Goal: Information Seeking & Learning: Find contact information

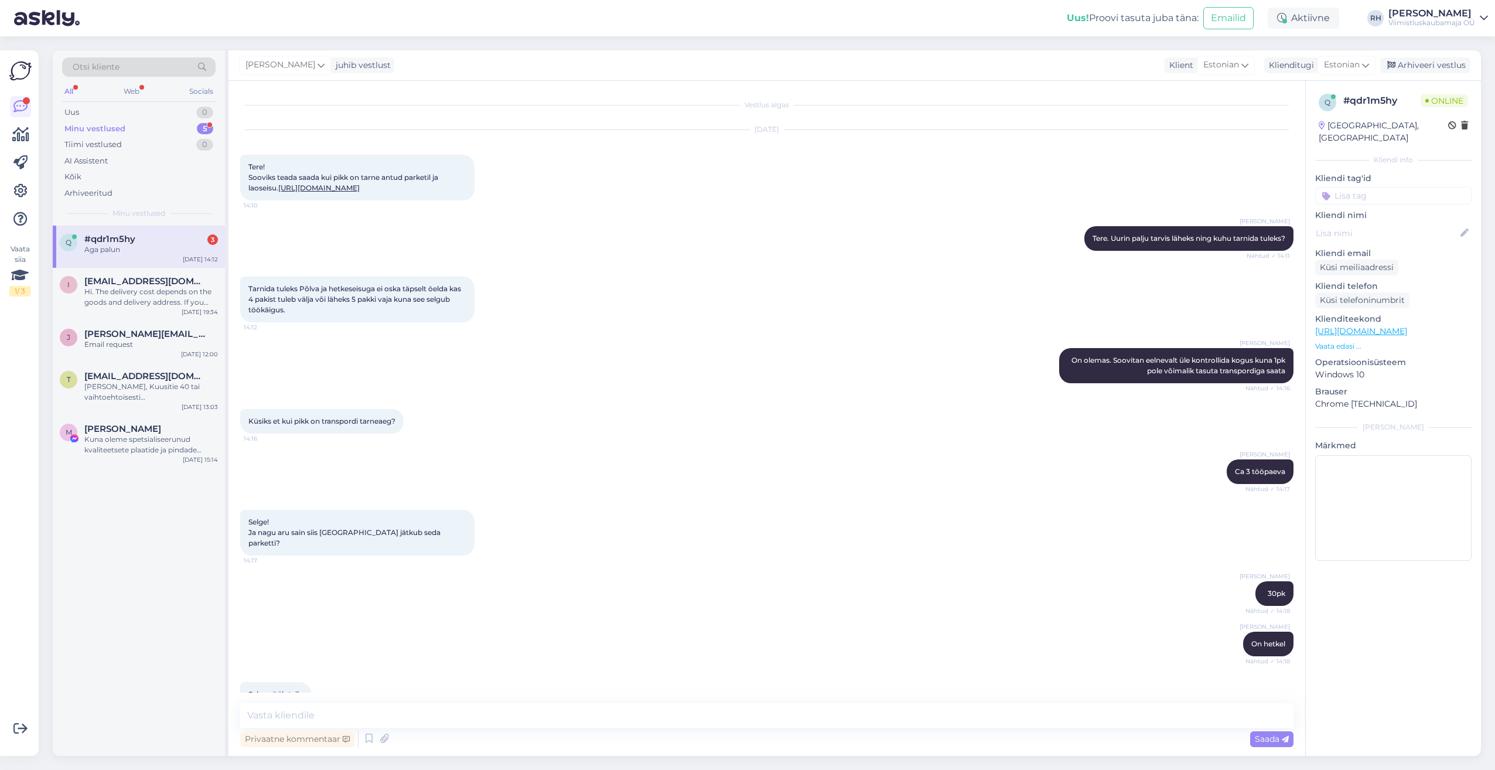
click at [161, 244] on div "Aga palun" at bounding box center [151, 249] width 134 height 11
click at [129, 281] on span "[EMAIL_ADDRESS][DOMAIN_NAME]" at bounding box center [145, 281] width 122 height 11
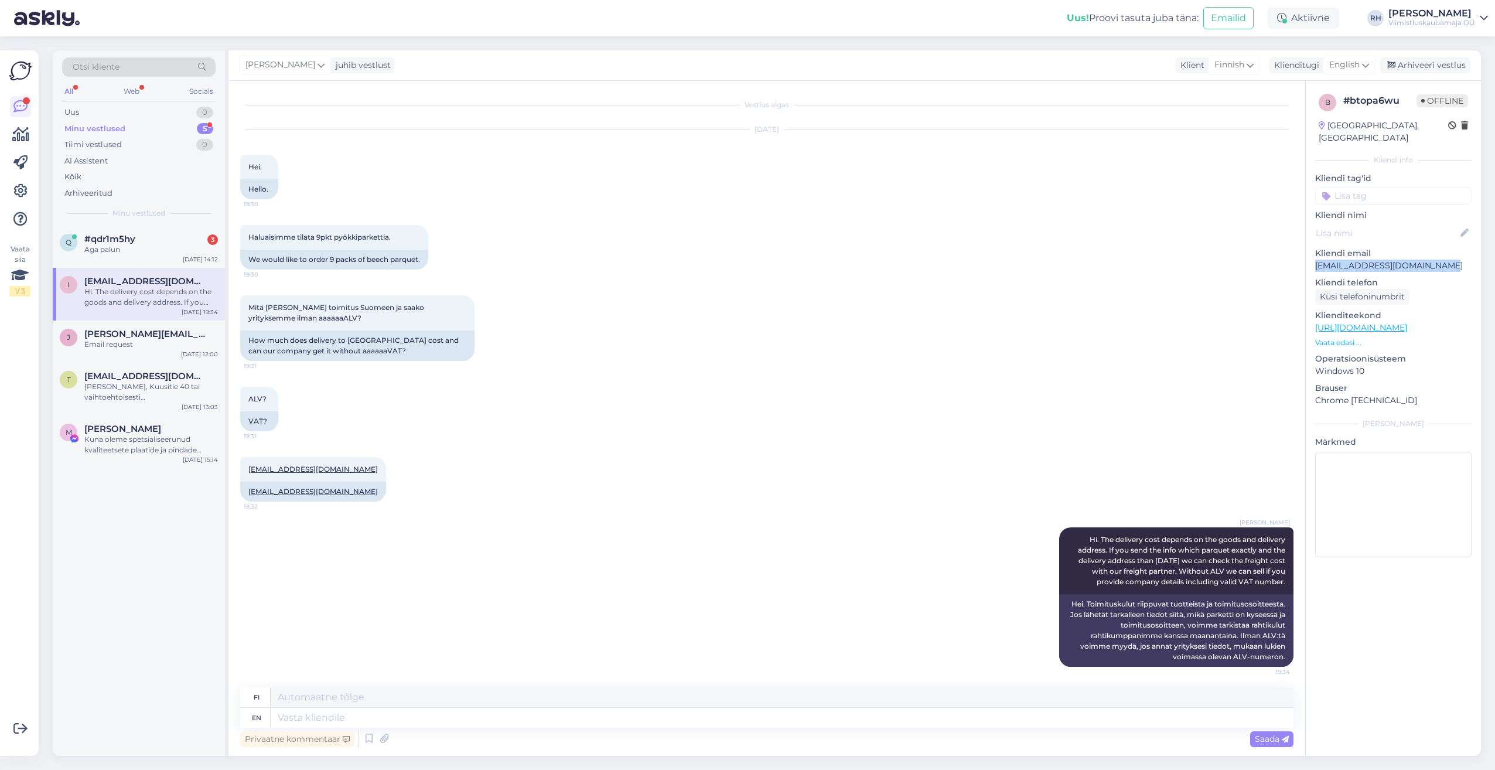
drag, startPoint x: 1431, startPoint y: 251, endPoint x: 1311, endPoint y: 259, distance: 119.8
click at [1311, 259] on div "b # btopa6wu Offline [GEOGRAPHIC_DATA], [GEOGRAPHIC_DATA] Kliendi info Kliendi …" at bounding box center [1393, 328] width 175 height 494
drag, startPoint x: 1311, startPoint y: 259, endPoint x: 1352, endPoint y: 254, distance: 41.3
copy p "[EMAIL_ADDRESS][DOMAIN_NAME]"
click at [1372, 322] on link "[URL][DOMAIN_NAME]" at bounding box center [1362, 327] width 92 height 11
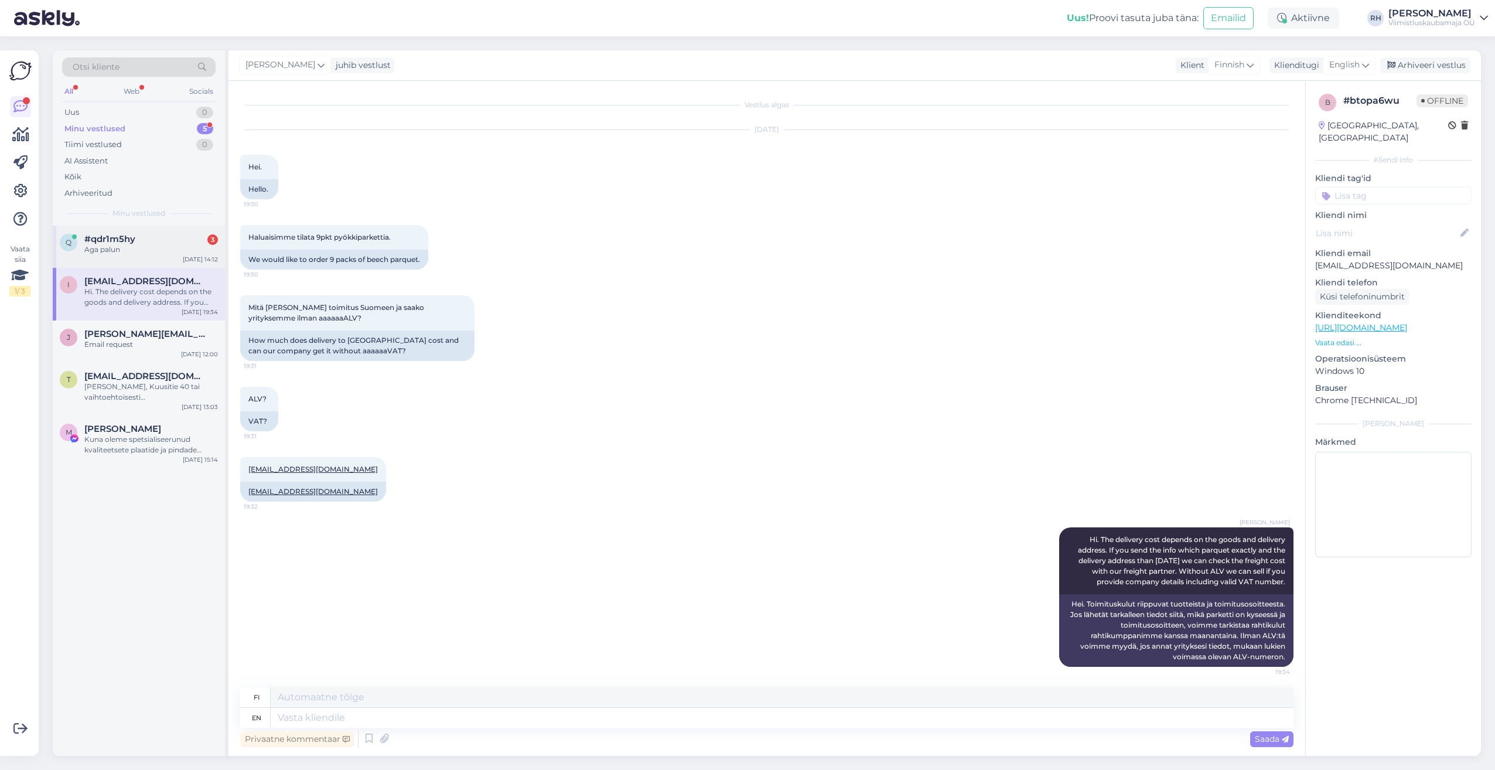
click at [134, 245] on div "Aga palun" at bounding box center [151, 249] width 134 height 11
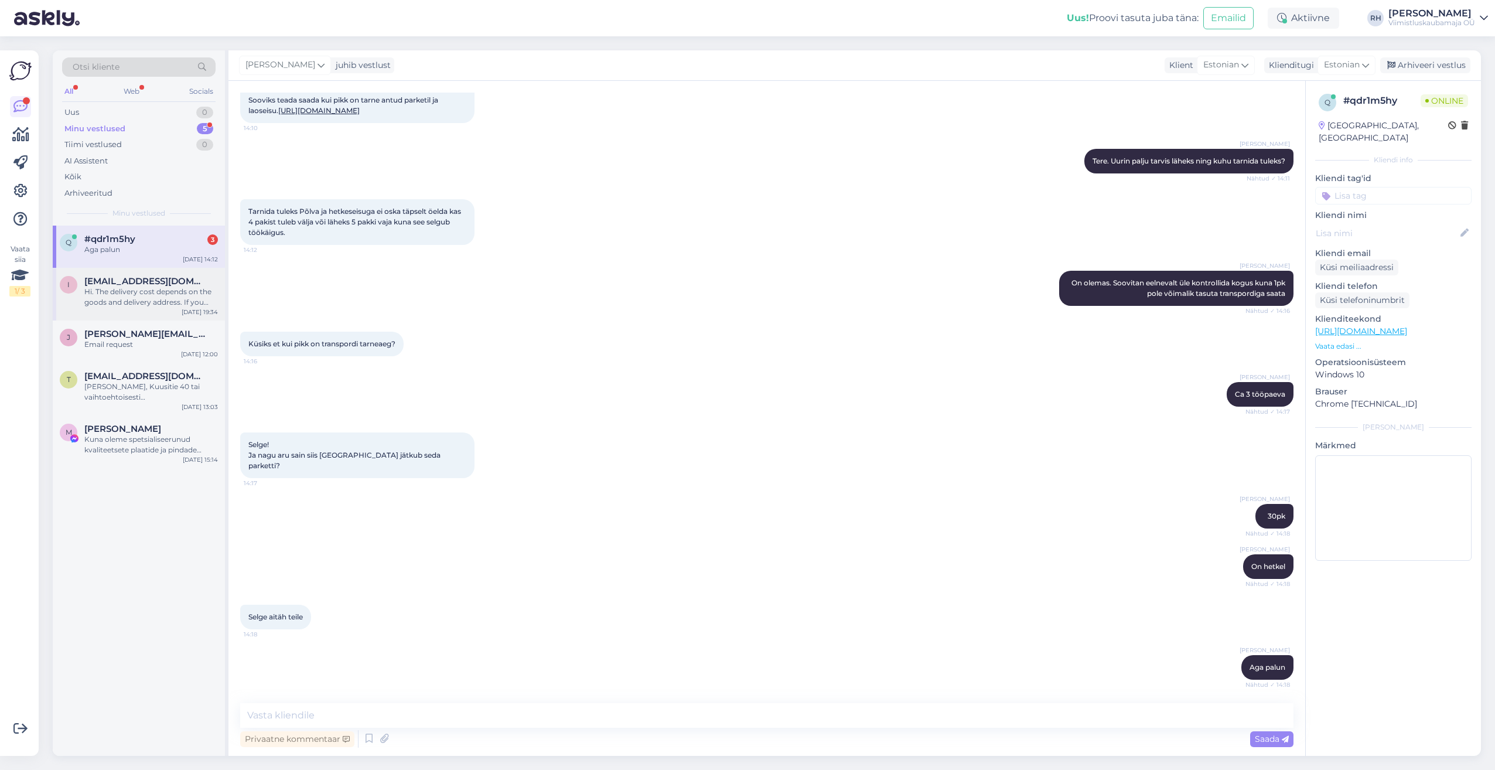
click at [124, 278] on span "[EMAIL_ADDRESS][DOMAIN_NAME]" at bounding box center [145, 281] width 122 height 11
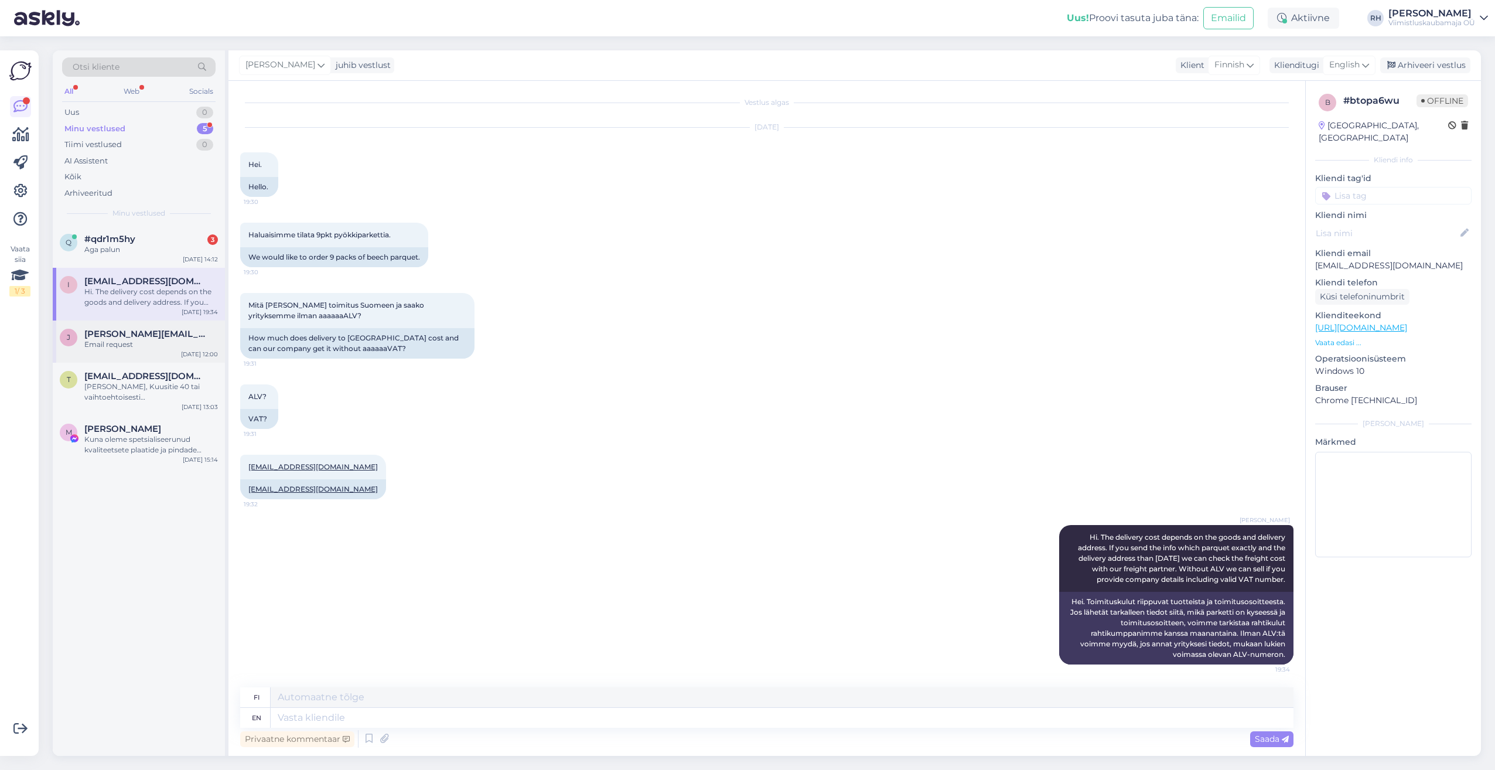
click at [159, 332] on span "[PERSON_NAME][EMAIL_ADDRESS][DOMAIN_NAME]" at bounding box center [145, 334] width 122 height 11
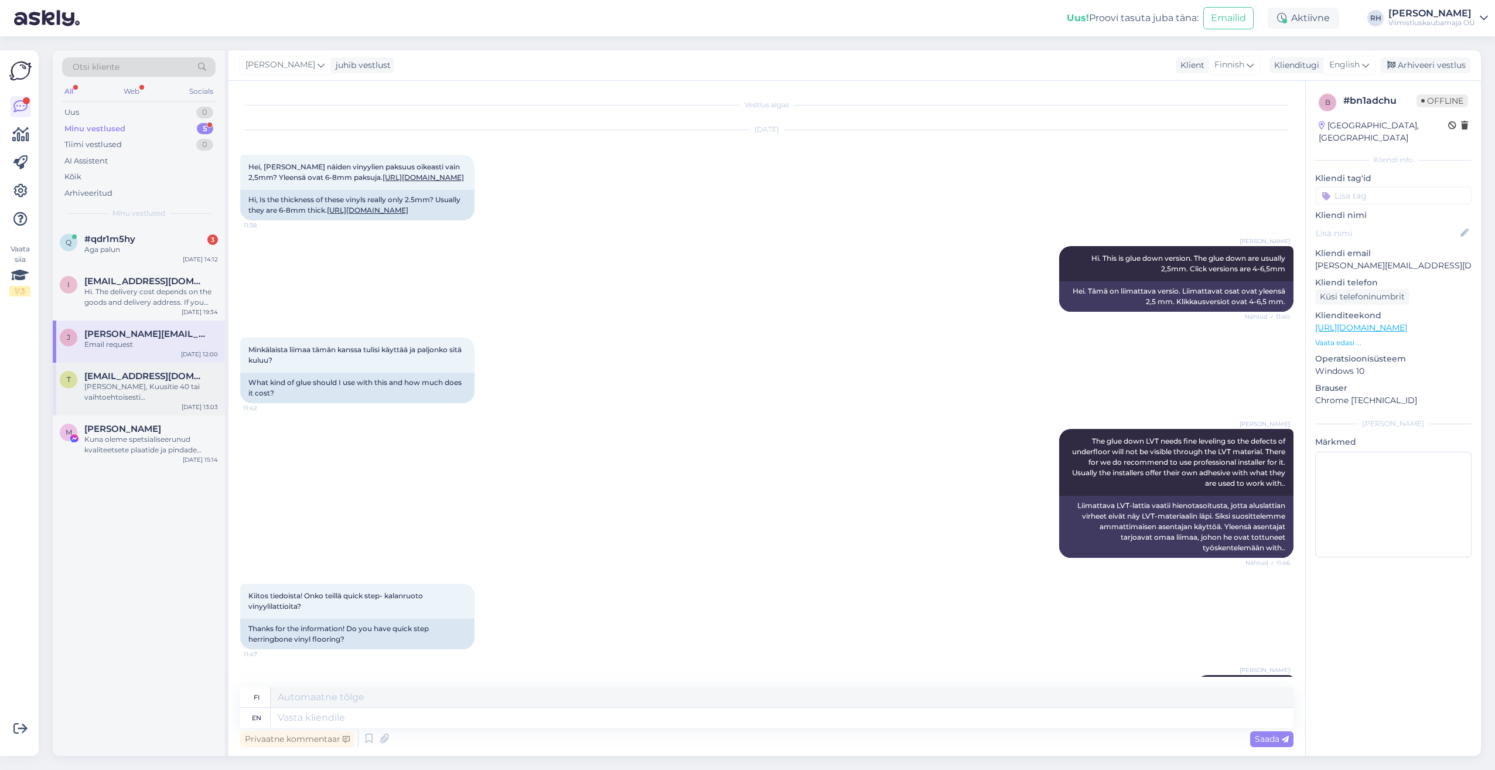
click at [146, 393] on div "[PERSON_NAME], Kuusitie 40 tai vaihtoehtoisesti [GEOGRAPHIC_DATA] [STREET_ADDRE…" at bounding box center [151, 391] width 134 height 21
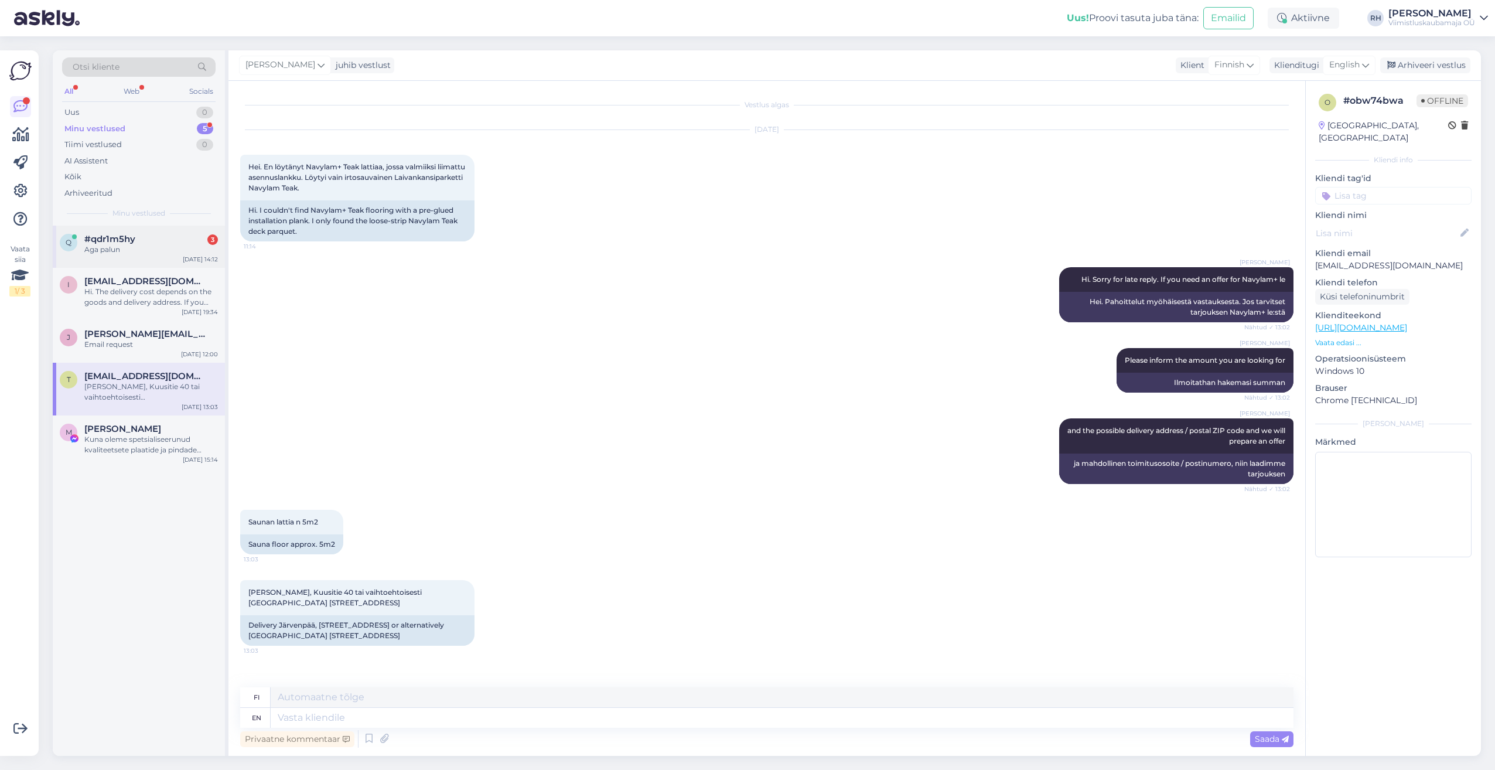
click at [130, 244] on div "Aga palun" at bounding box center [151, 249] width 134 height 11
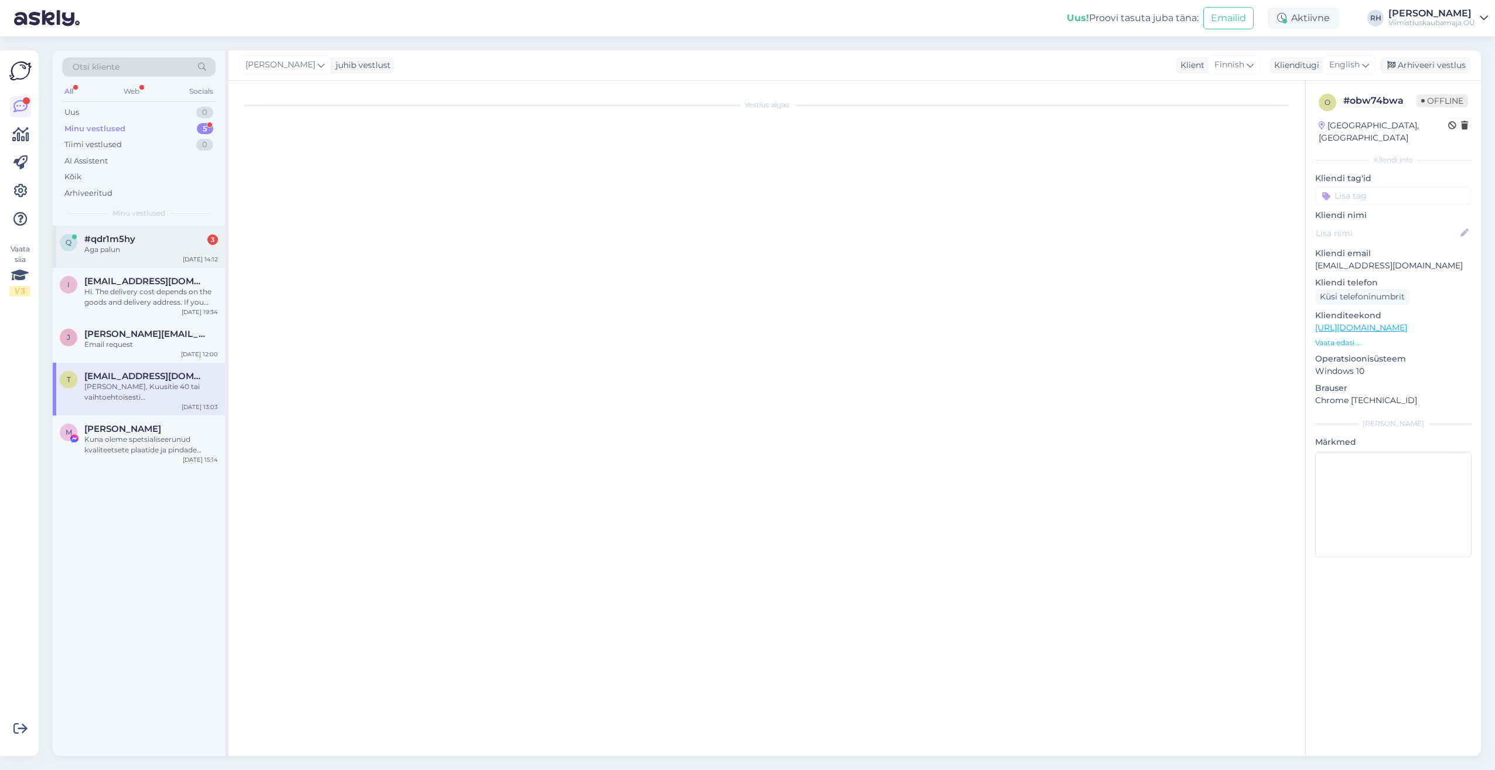
scroll to position [77, 0]
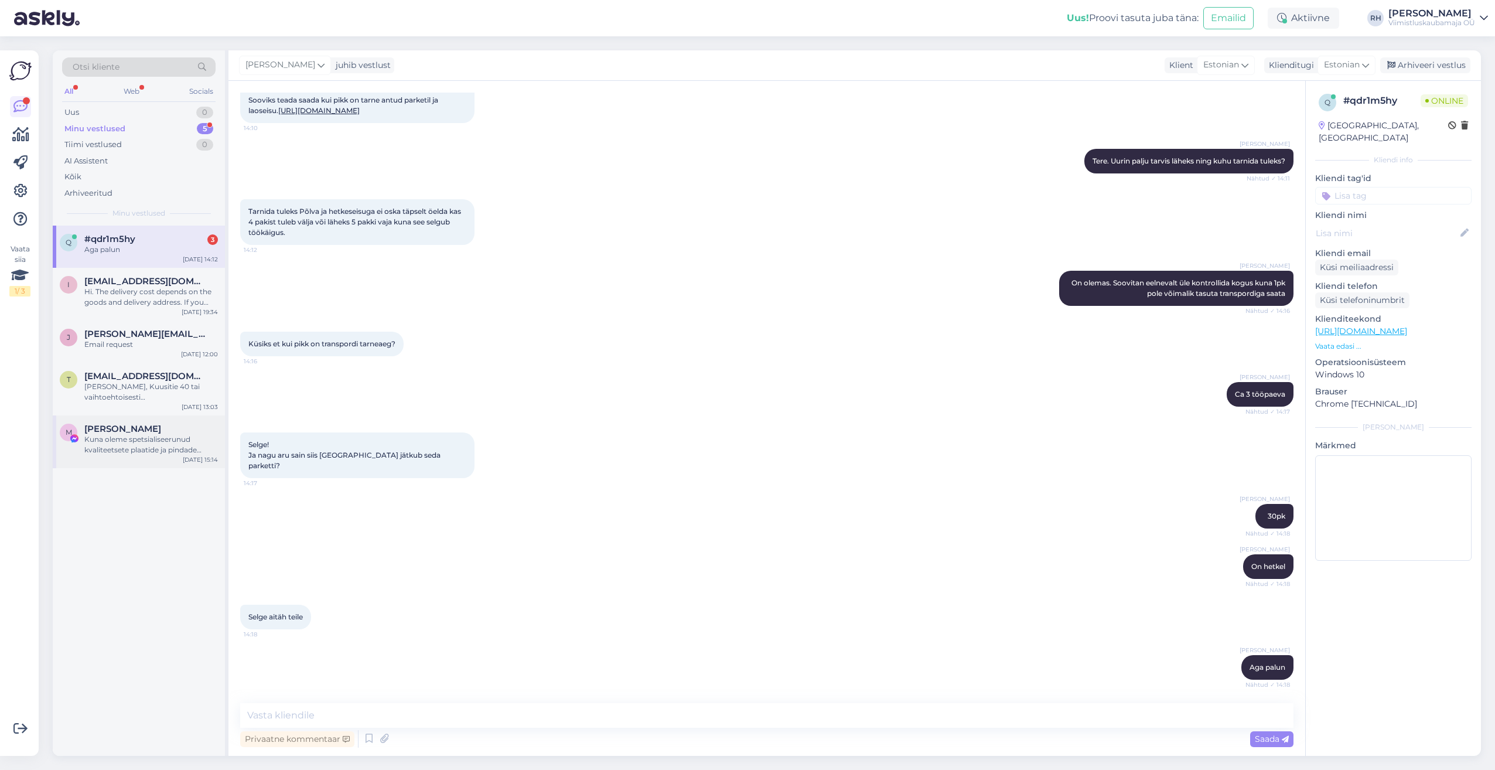
click at [147, 451] on div "Kuna oleme spetsialiseerunud kvaliteetsete plaatide ja pindade tootmisele, soov…" at bounding box center [151, 444] width 134 height 21
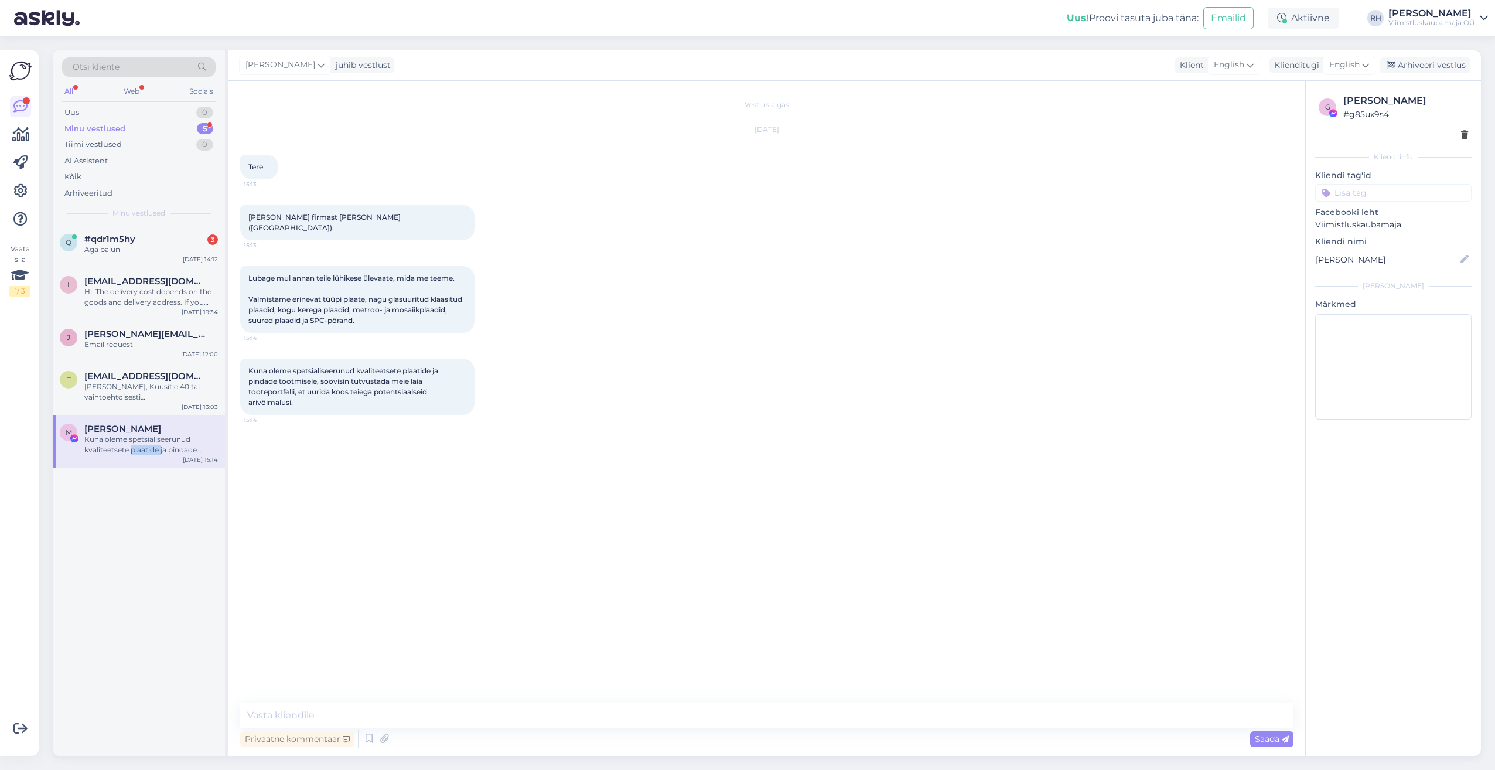
click at [147, 451] on div "Kuna oleme spetsialiseerunud kvaliteetsete plaatide ja pindade tootmisele, soov…" at bounding box center [151, 444] width 134 height 21
drag, startPoint x: 147, startPoint y: 451, endPoint x: 112, endPoint y: 389, distance: 71.4
click at [112, 389] on div "[PERSON_NAME], Kuusitie 40 tai vaihtoehtoisesti [GEOGRAPHIC_DATA] [STREET_ADDRE…" at bounding box center [151, 391] width 134 height 21
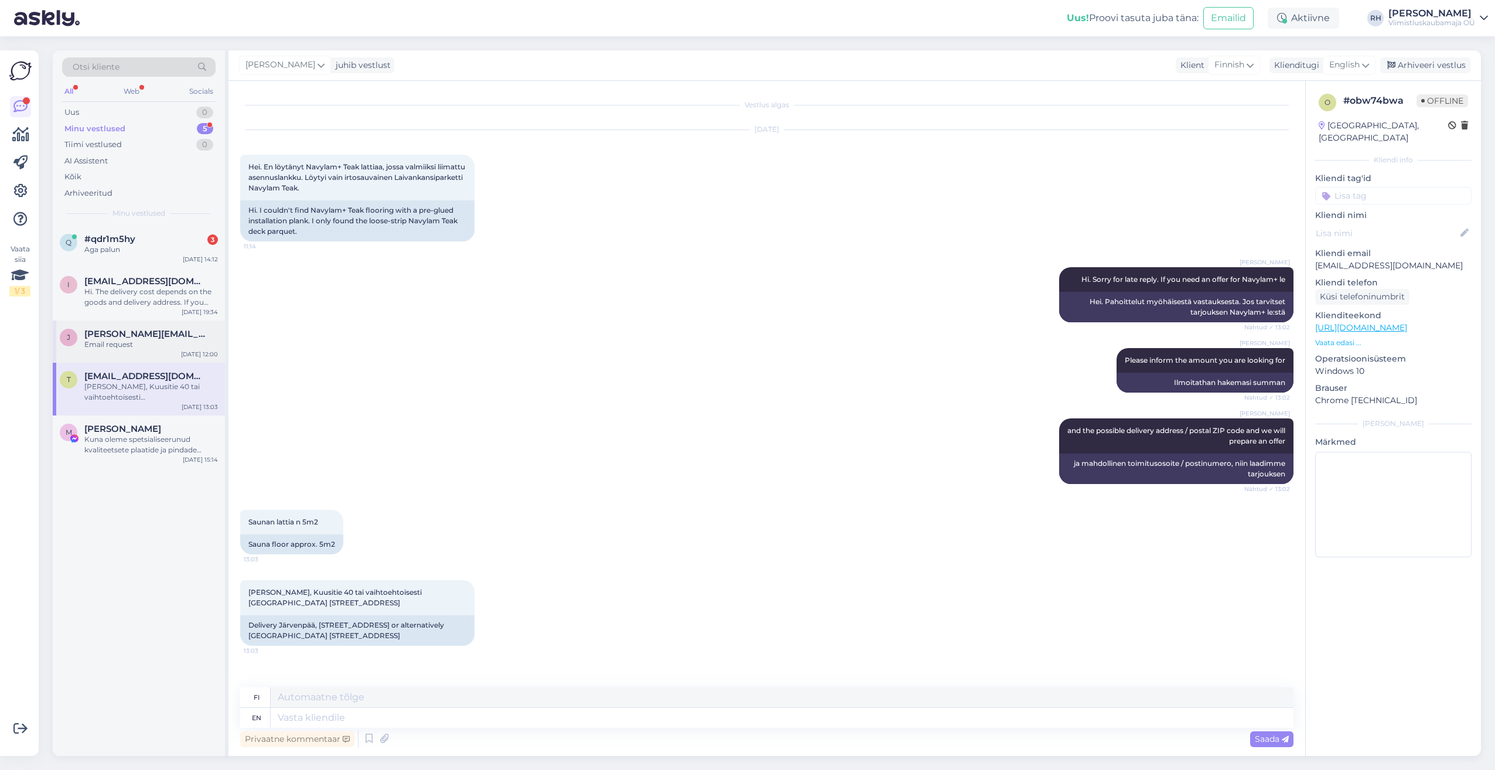
click at [120, 333] on span "[PERSON_NAME][EMAIL_ADDRESS][DOMAIN_NAME]" at bounding box center [145, 334] width 122 height 11
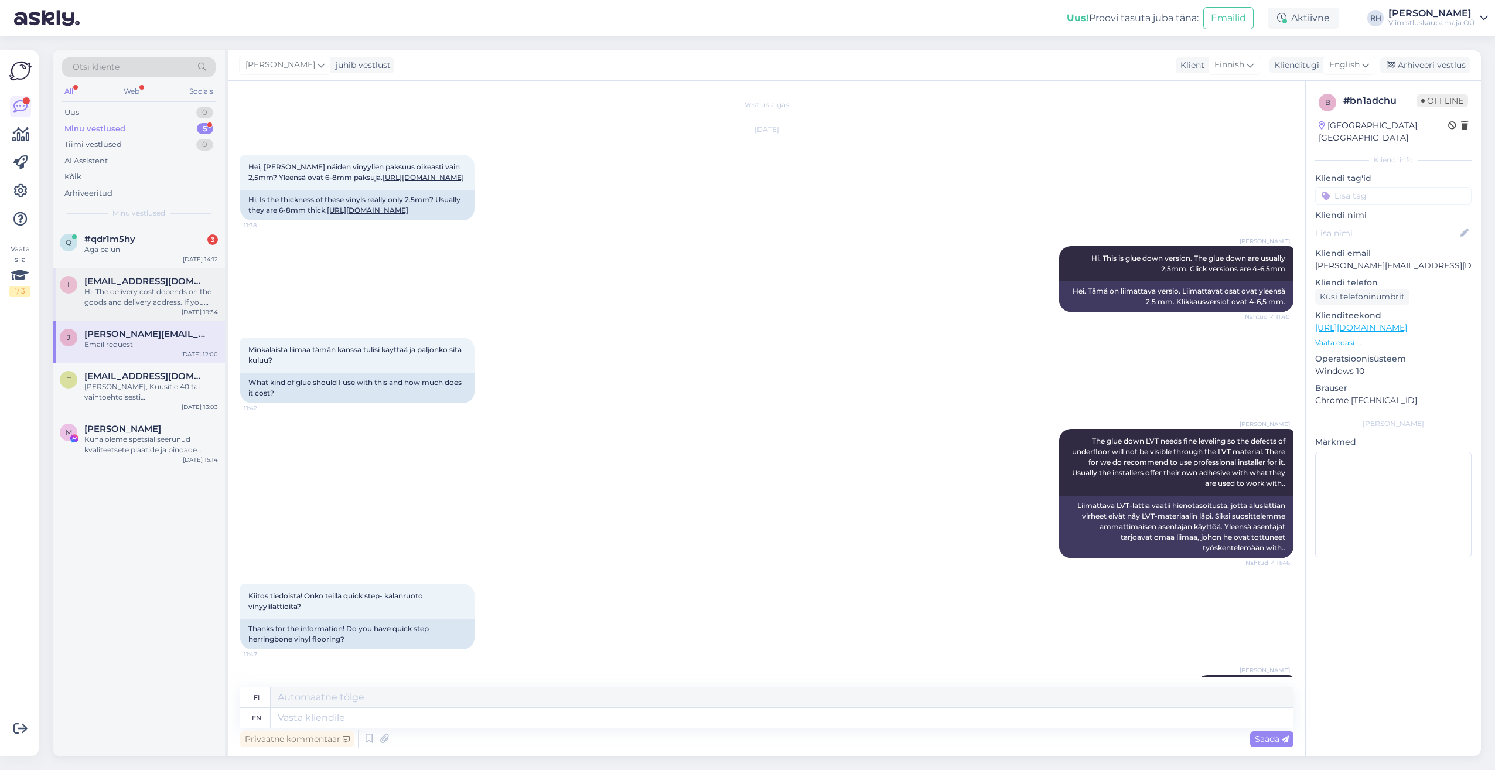
click at [130, 293] on div "Hi. The delivery cost depends on the goods and delivery address. If you send th…" at bounding box center [151, 297] width 134 height 21
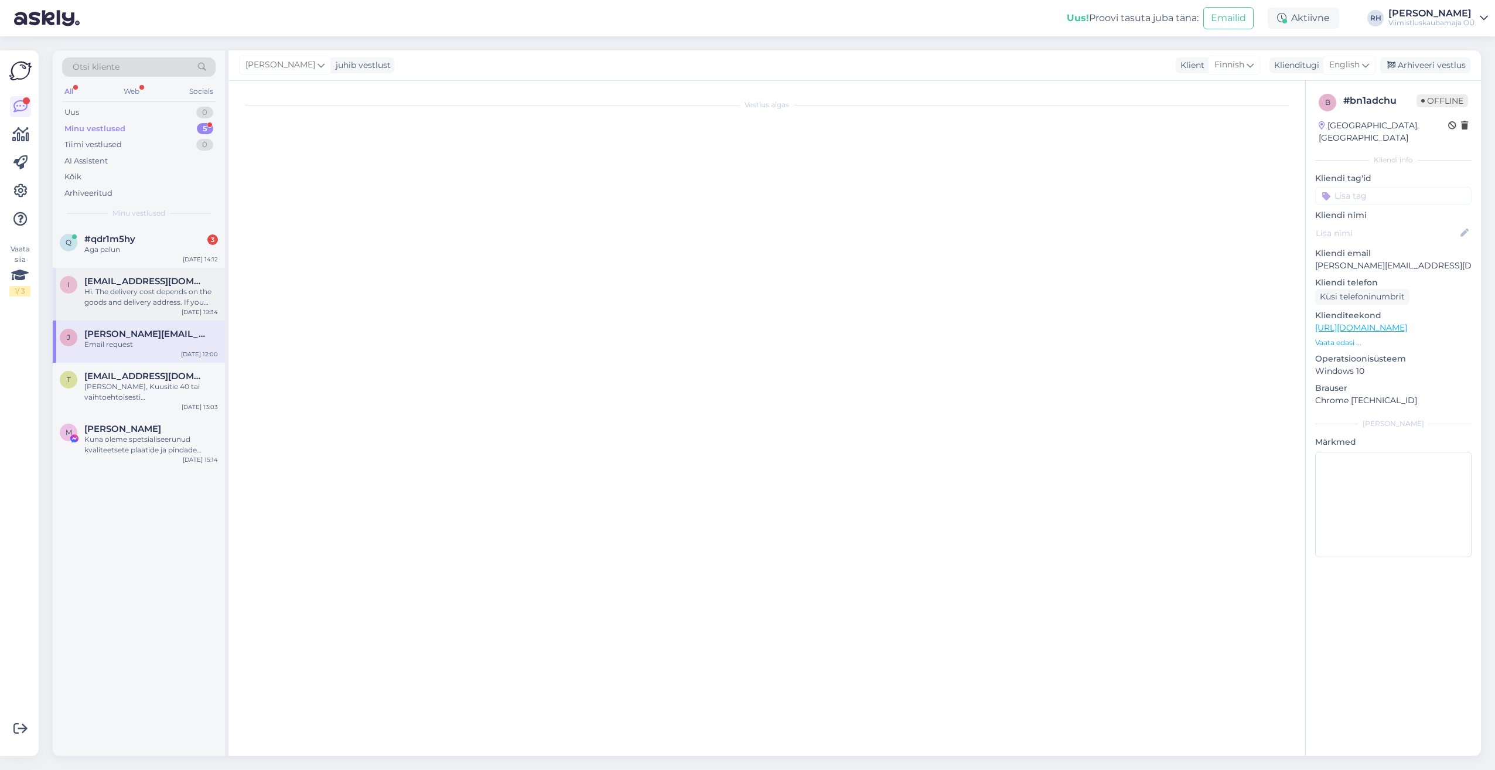
scroll to position [2, 0]
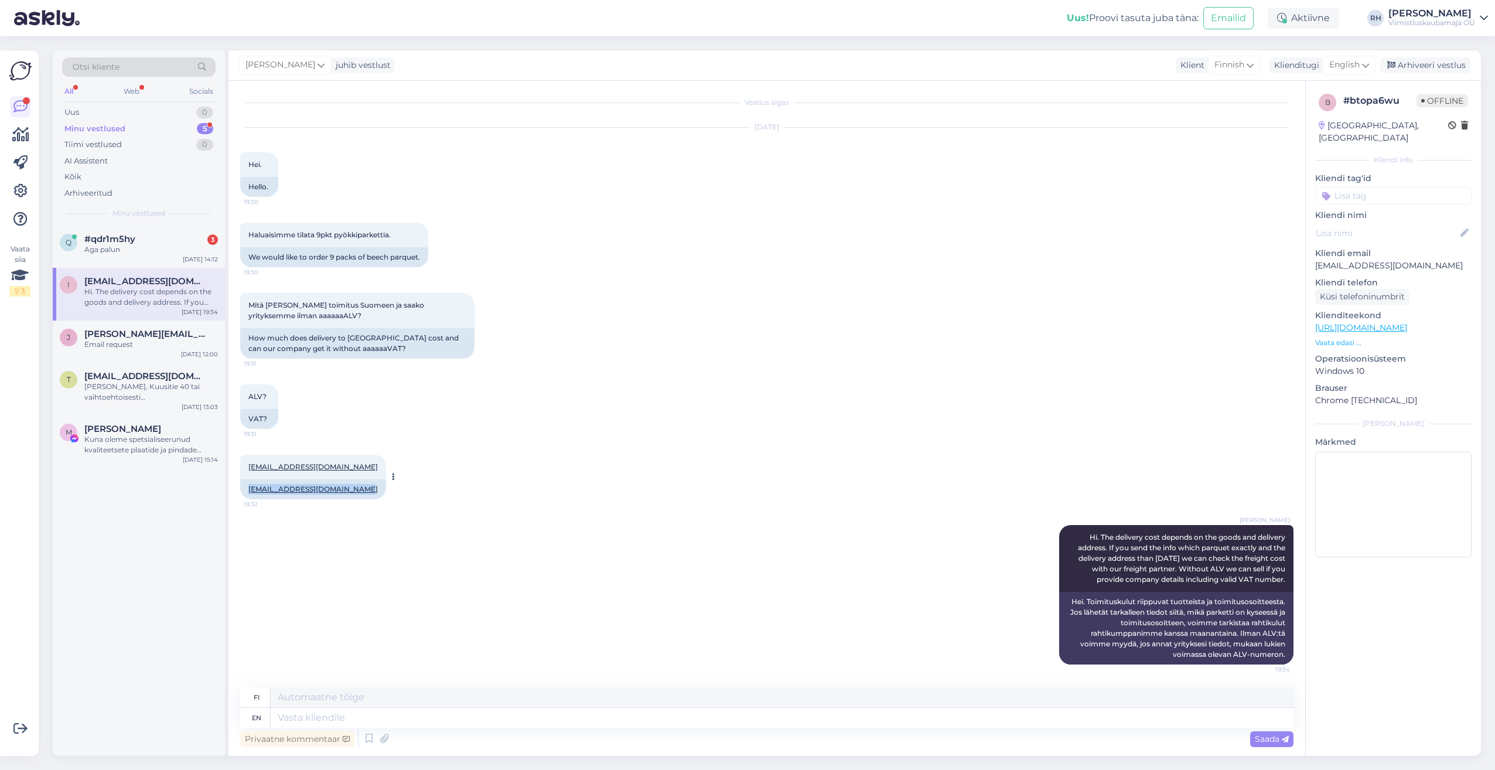
drag, startPoint x: 348, startPoint y: 483, endPoint x: 244, endPoint y: 488, distance: 104.4
click at [244, 488] on div "[EMAIL_ADDRESS][DOMAIN_NAME]" at bounding box center [313, 489] width 146 height 20
drag, startPoint x: 244, startPoint y: 488, endPoint x: 282, endPoint y: 490, distance: 38.7
copy link "[EMAIL_ADDRESS][DOMAIN_NAME]"
